Goal: Communication & Community: Answer question/provide support

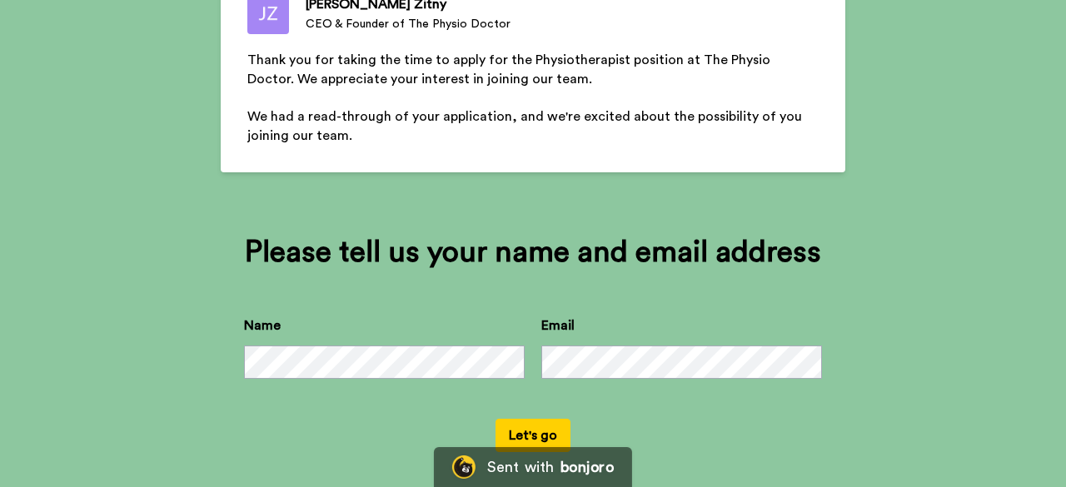
scroll to position [200, 0]
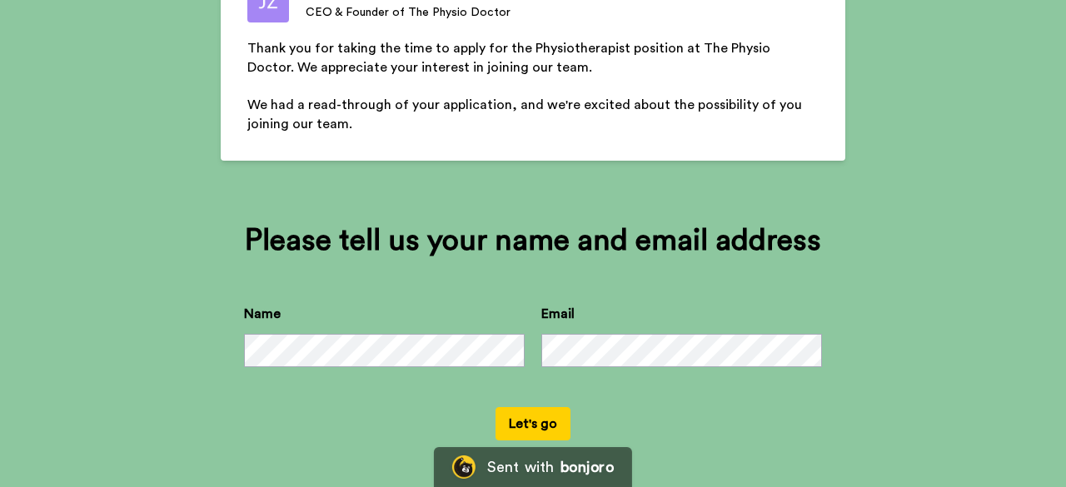
click at [545, 421] on button "Let's go" at bounding box center [532, 423] width 75 height 33
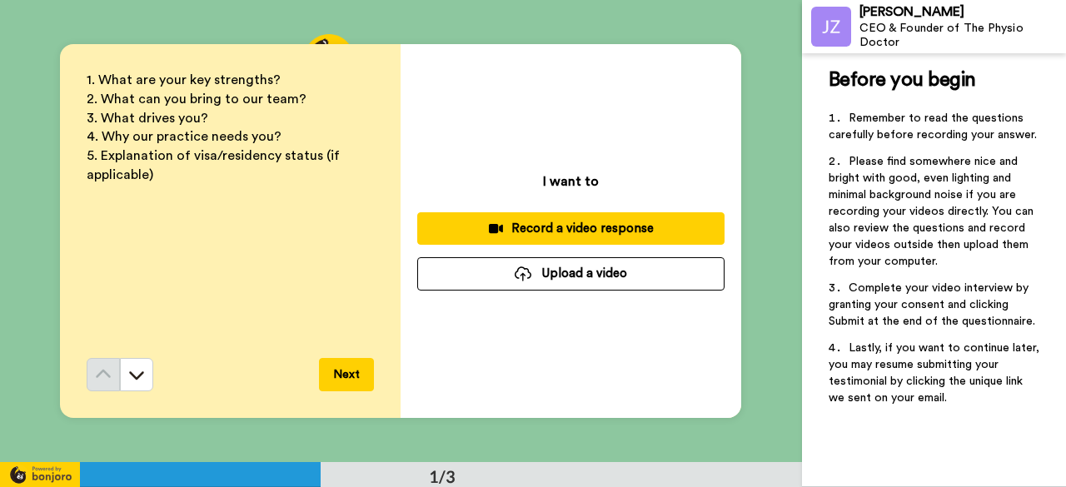
click at [504, 233] on div "Record a video response" at bounding box center [571, 228] width 281 height 17
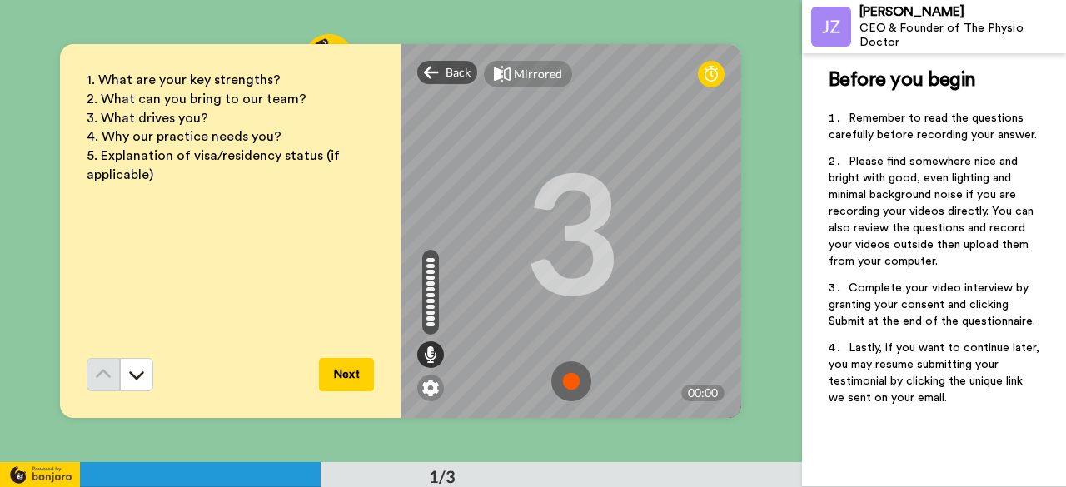
click at [569, 370] on img at bounding box center [571, 381] width 40 height 40
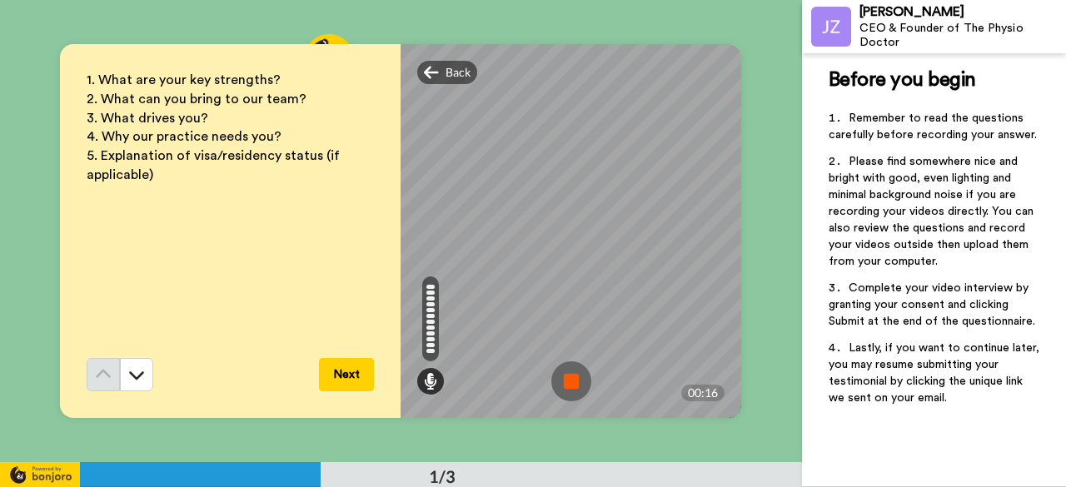
click at [568, 394] on img at bounding box center [571, 381] width 40 height 40
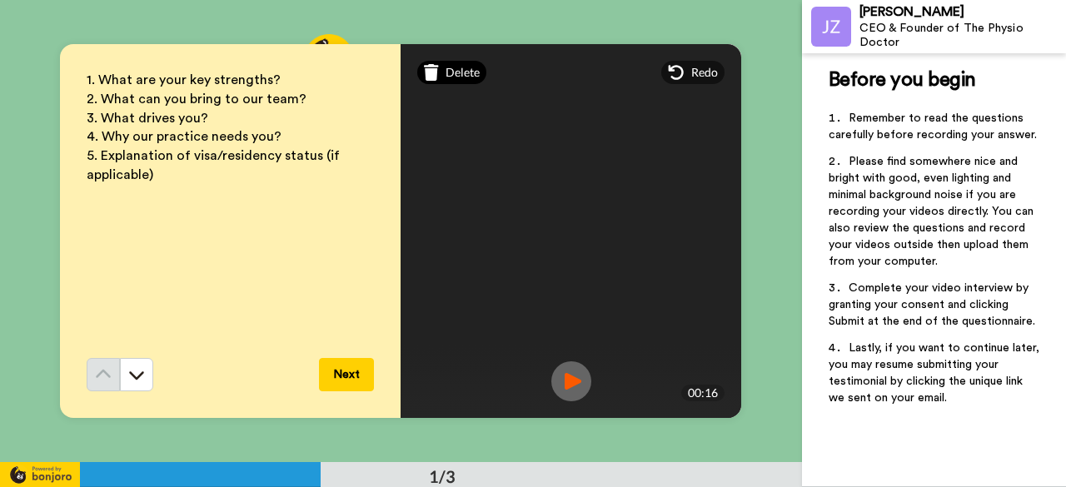
click at [440, 70] on div "Delete" at bounding box center [451, 72] width 69 height 23
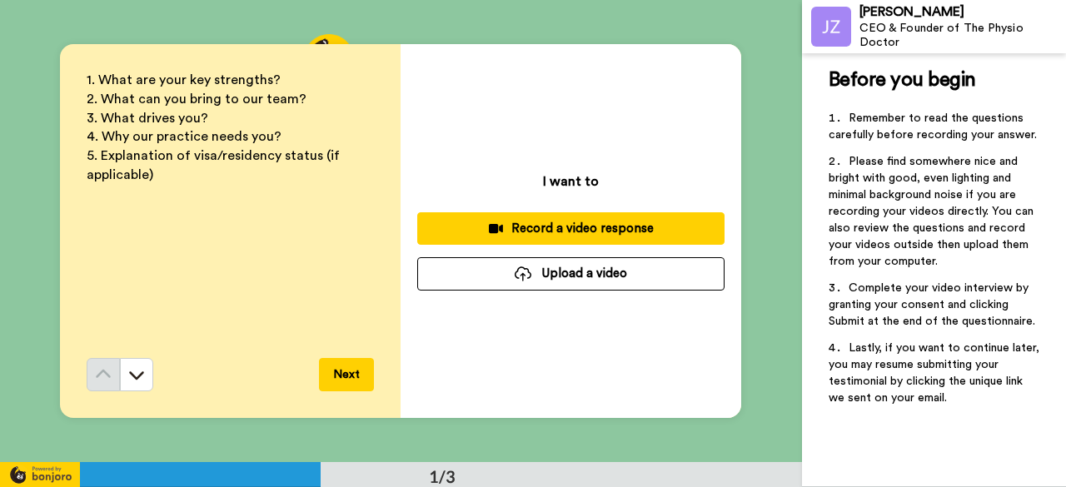
click at [513, 228] on div "Record a video response" at bounding box center [571, 228] width 281 height 17
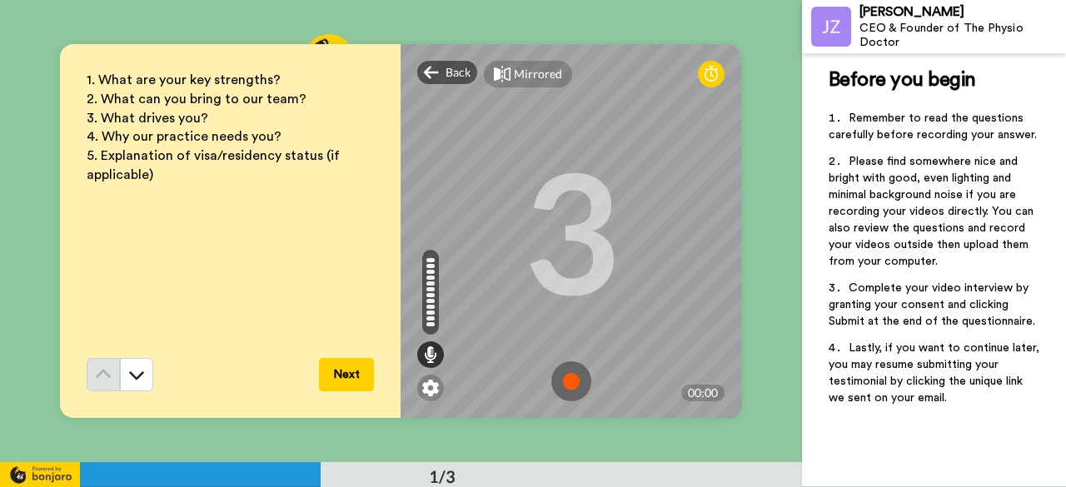
click at [570, 386] on img at bounding box center [571, 381] width 40 height 40
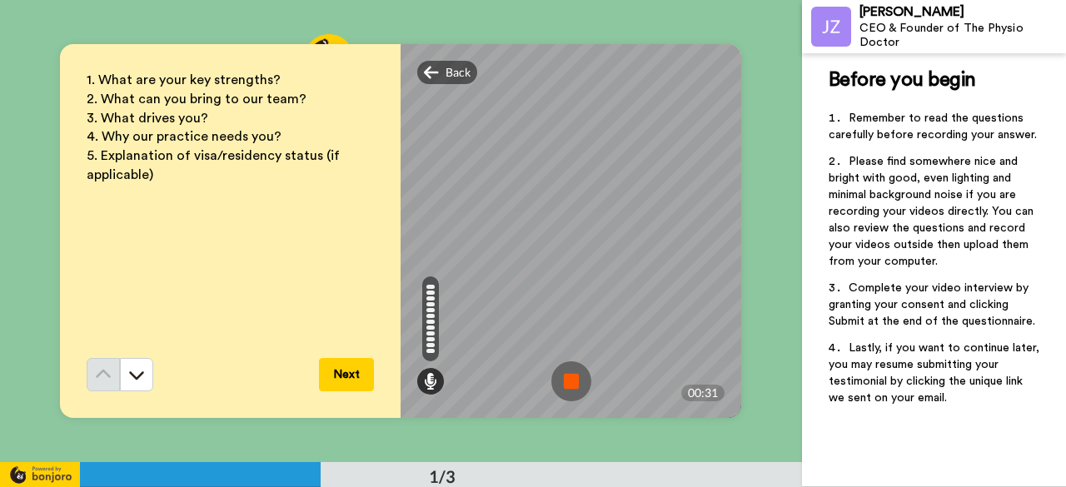
click at [576, 380] on img at bounding box center [571, 381] width 40 height 40
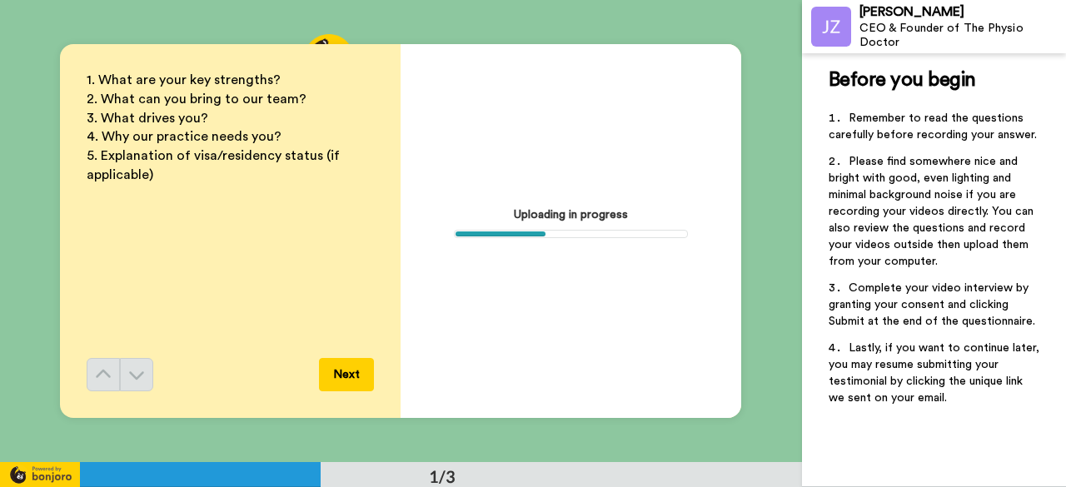
click at [547, 228] on div "Uploading in progress" at bounding box center [571, 231] width 341 height 374
click at [542, 227] on div "Uploading in progress" at bounding box center [571, 231] width 341 height 374
click at [401, 359] on div "Uploading in progress" at bounding box center [571, 231] width 341 height 374
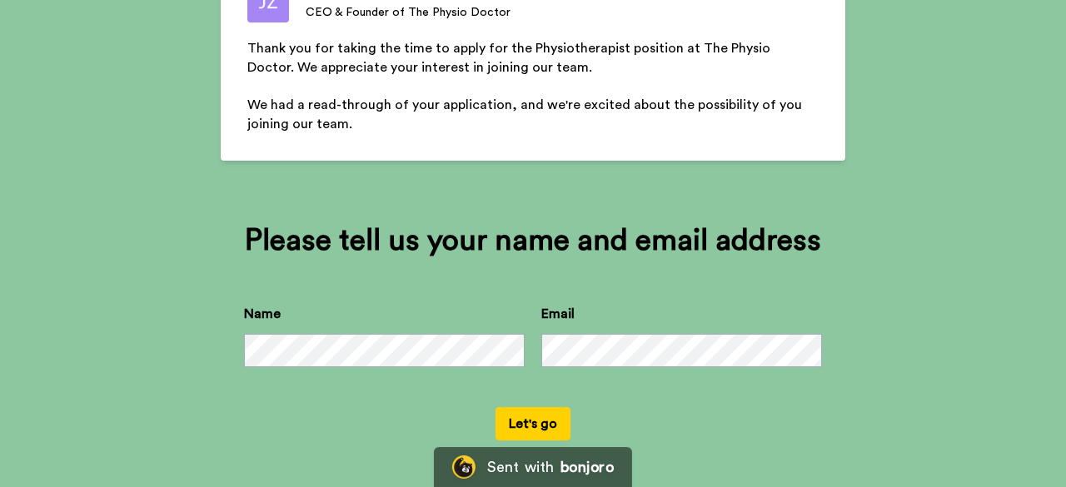
click at [520, 416] on button "Let's go" at bounding box center [532, 423] width 75 height 33
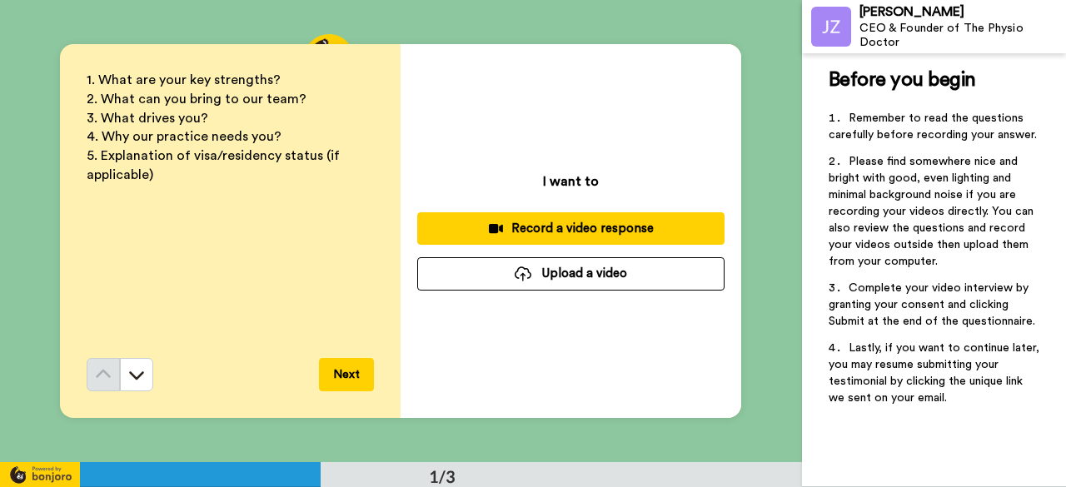
click at [558, 226] on div "Record a video response" at bounding box center [571, 228] width 281 height 17
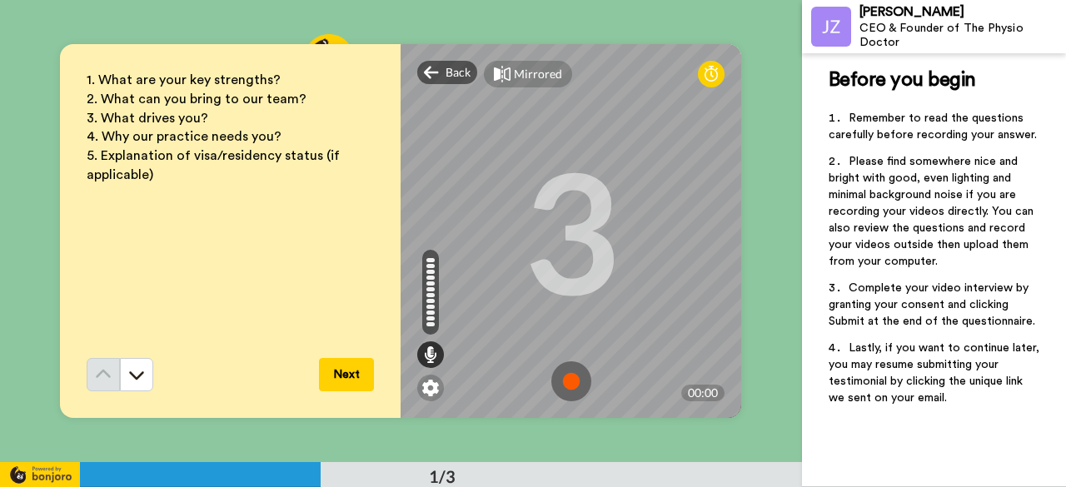
click at [572, 380] on img at bounding box center [571, 381] width 40 height 40
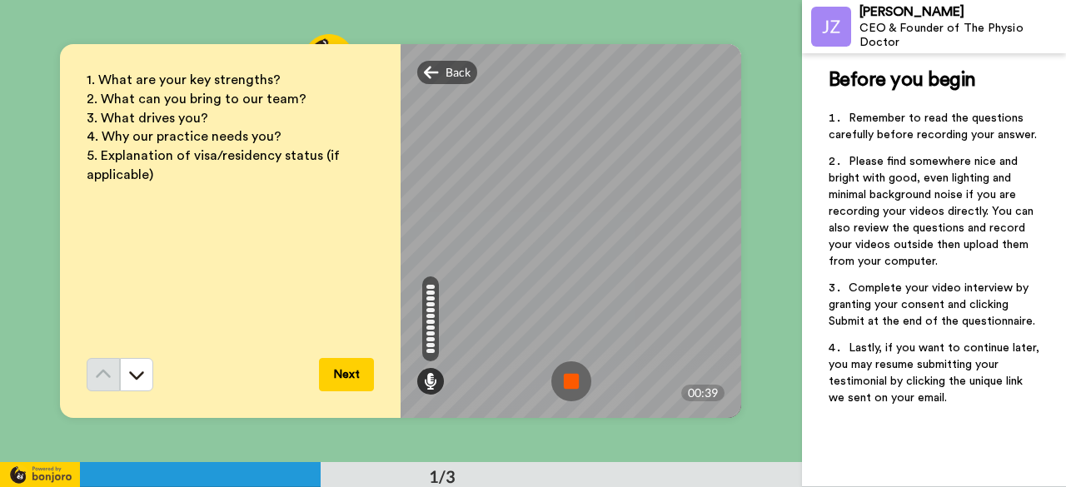
click at [572, 380] on img at bounding box center [571, 381] width 40 height 40
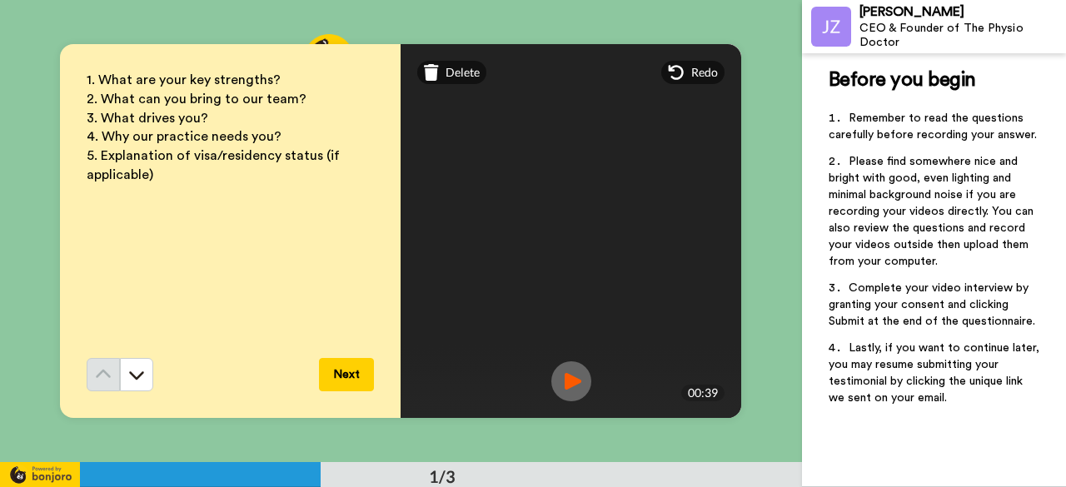
click at [563, 376] on img at bounding box center [571, 381] width 40 height 40
click at [427, 75] on icon at bounding box center [431, 72] width 15 height 17
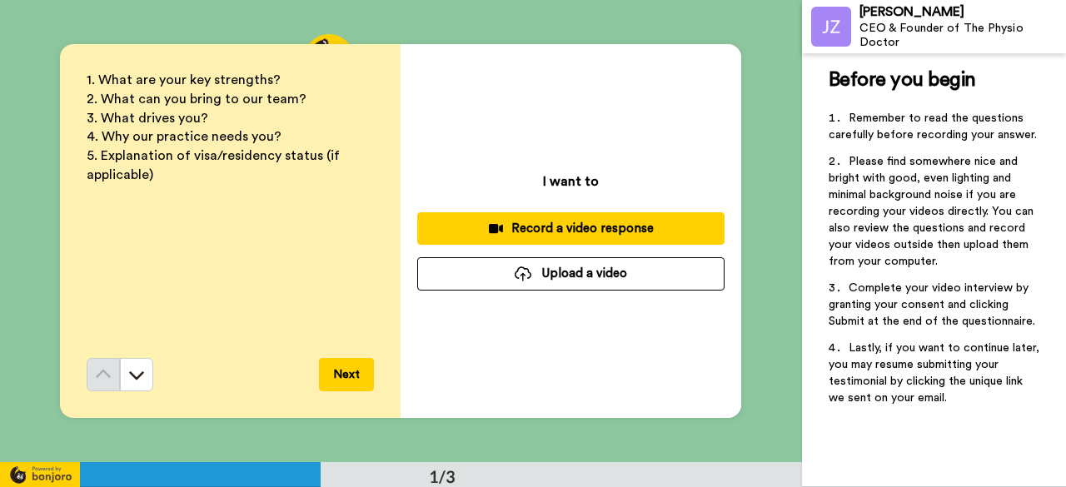
click at [518, 231] on div "Record a video response" at bounding box center [571, 228] width 281 height 17
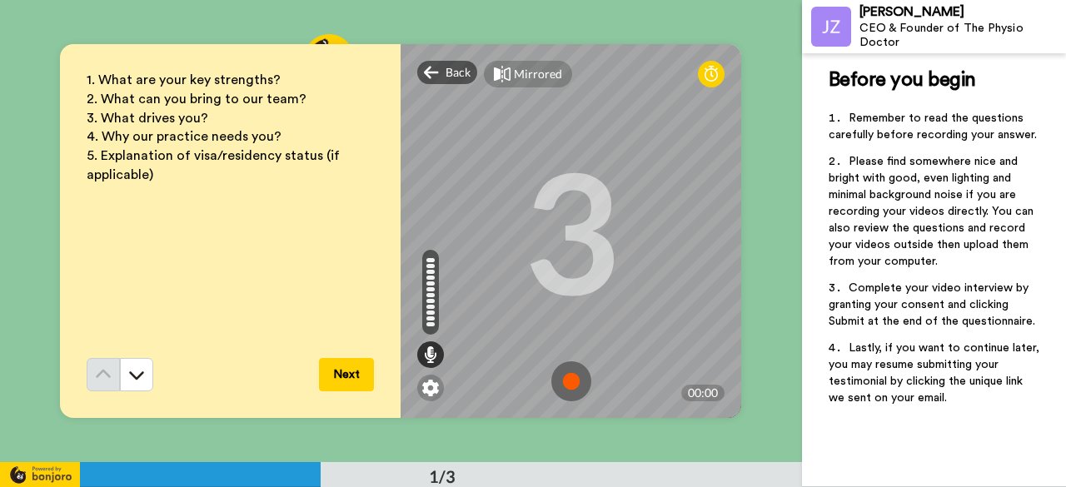
click at [558, 381] on img at bounding box center [571, 381] width 40 height 40
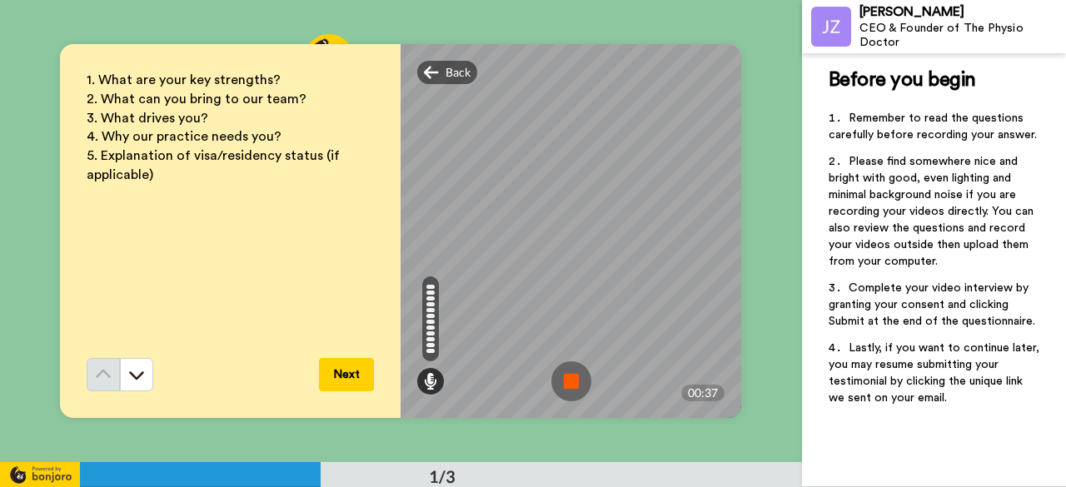
click at [564, 376] on img at bounding box center [571, 381] width 40 height 40
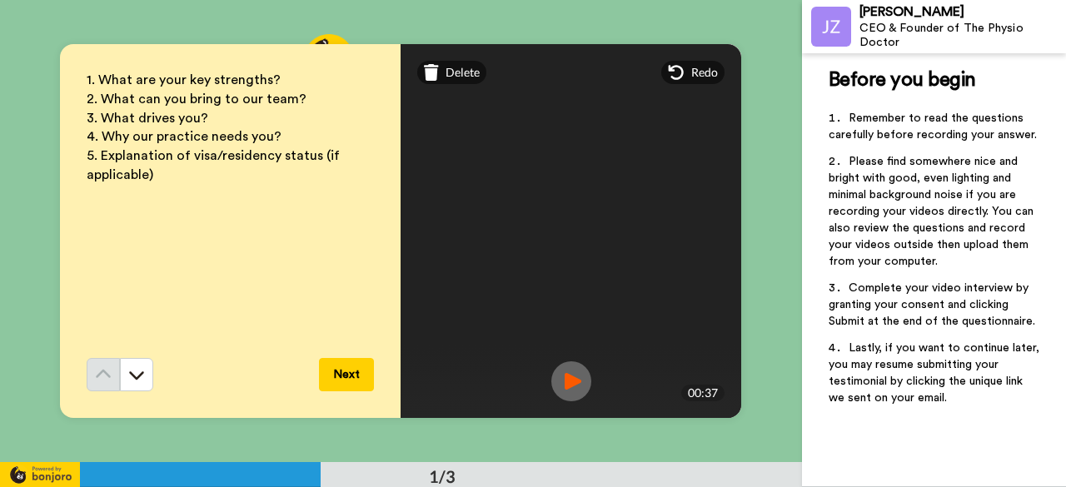
click at [565, 382] on img at bounding box center [571, 381] width 40 height 40
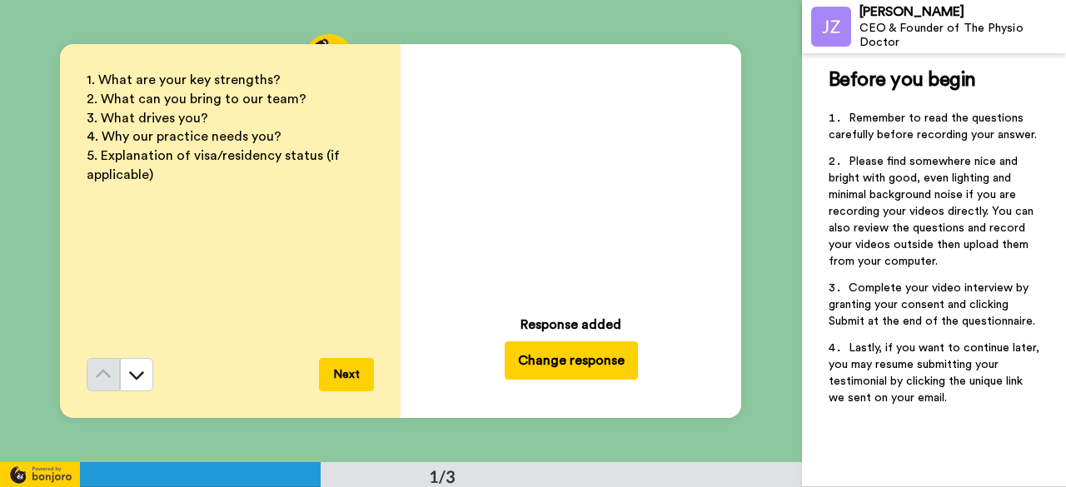
click at [570, 318] on div "Response added" at bounding box center [570, 325] width 101 height 20
click at [565, 177] on icon "Play/Pause" at bounding box center [572, 174] width 44 height 79
click at [130, 375] on icon at bounding box center [137, 376] width 15 height 8
click at [549, 361] on button "Change response" at bounding box center [571, 360] width 133 height 38
